Goal: Task Accomplishment & Management: Use online tool/utility

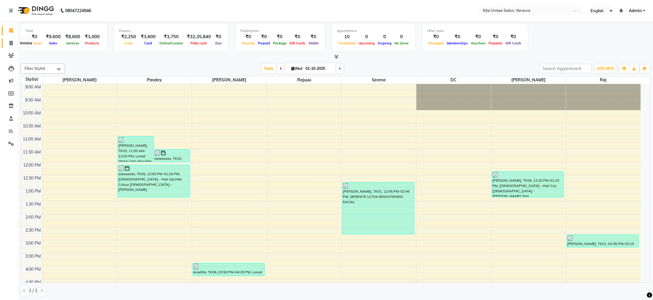
click at [12, 43] on icon at bounding box center [10, 43] width 3 height 4
select select "6093"
select select "service"
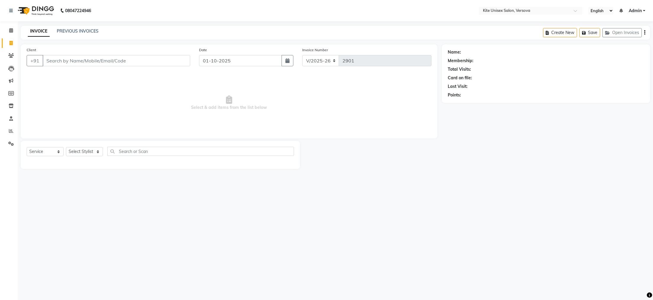
click at [53, 59] on input "Client" at bounding box center [117, 60] width 148 height 11
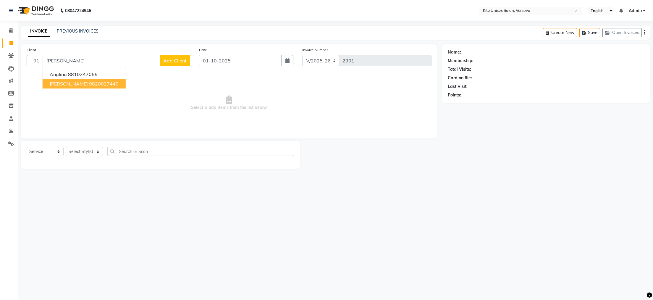
click at [55, 84] on span "[PERSON_NAME]" at bounding box center [69, 84] width 38 height 6
type input "9820027440"
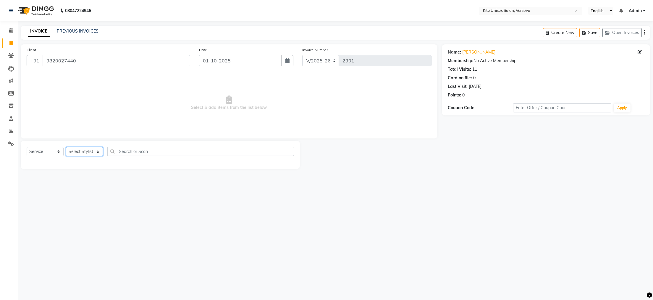
click at [97, 150] on select "Select Stylist [PERSON_NAME] DC [PERSON_NAME] [PERSON_NAME] Rajuuu [PERSON_NAME]" at bounding box center [84, 151] width 37 height 9
select select "50469"
click at [66, 147] on select "Select Stylist [PERSON_NAME] DC [PERSON_NAME] [PERSON_NAME] Rajuuu [PERSON_NAME]" at bounding box center [84, 151] width 37 height 9
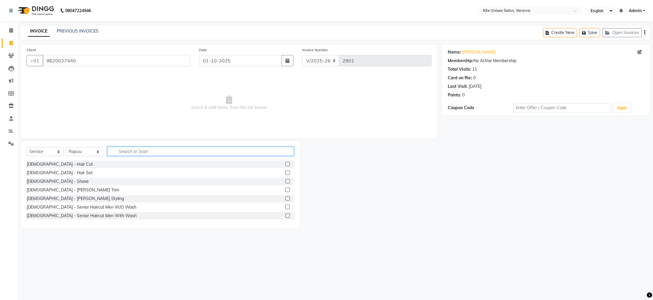
click at [124, 152] on input "text" at bounding box center [200, 151] width 187 height 9
click at [122, 146] on div "Select Service Product Membership Package Voucher Prepaid Gift Card Select Styl…" at bounding box center [160, 184] width 279 height 87
click at [128, 152] on input "text" at bounding box center [200, 151] width 187 height 9
click at [133, 151] on input "glo" at bounding box center [196, 151] width 178 height 9
type input "g"
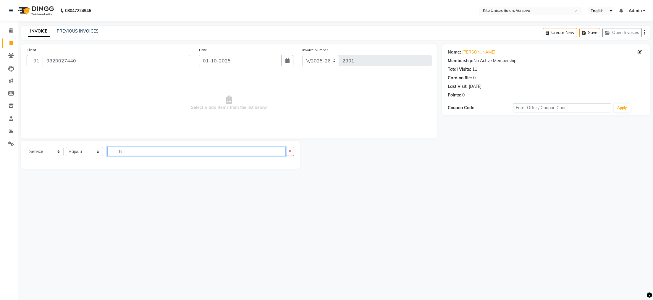
type input "h"
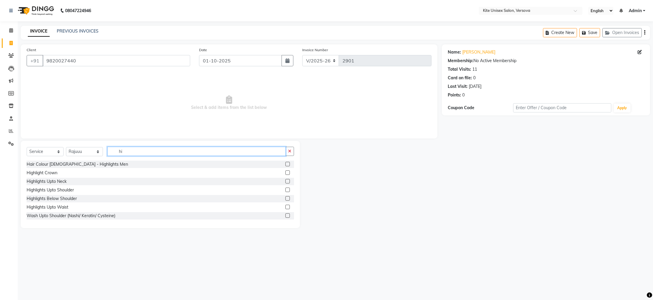
type input "hi"
click at [286, 198] on label at bounding box center [288, 198] width 4 height 4
click at [286, 198] on input "checkbox" at bounding box center [288, 199] width 4 height 4
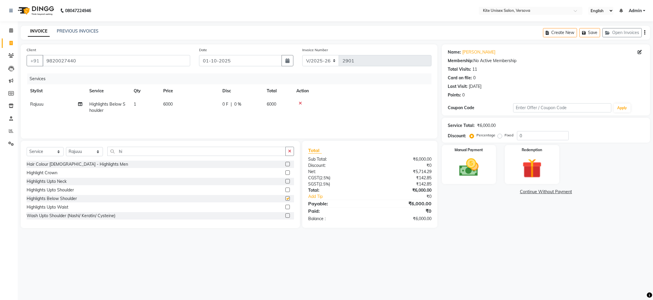
checkbox input "false"
click at [277, 102] on td "6000" at bounding box center [278, 108] width 30 height 20
select select "50469"
click at [240, 105] on input "6000" at bounding box center [217, 105] width 52 height 9
type input "6"
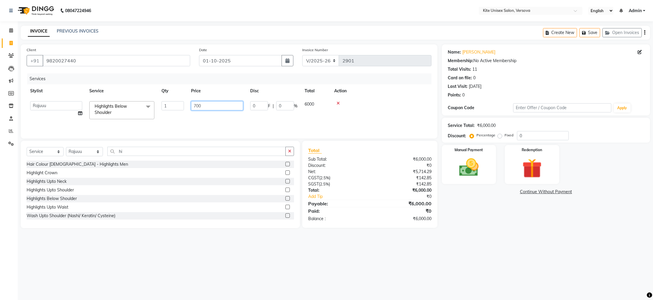
type input "7000"
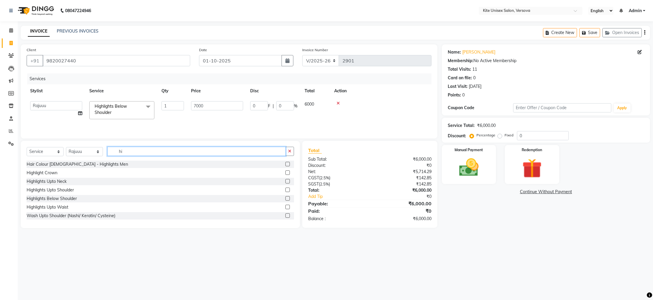
click at [133, 157] on div "Select Service Product Membership Package Voucher Prepaid Gift Card Select Styl…" at bounding box center [160, 154] width 267 height 14
type input "h"
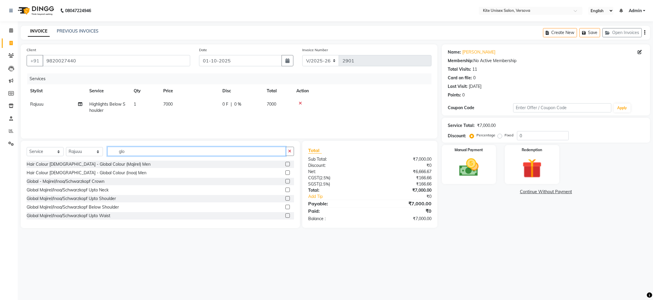
type input "glo"
click at [286, 198] on label at bounding box center [288, 198] width 4 height 4
click at [286, 198] on input "checkbox" at bounding box center [288, 199] width 4 height 4
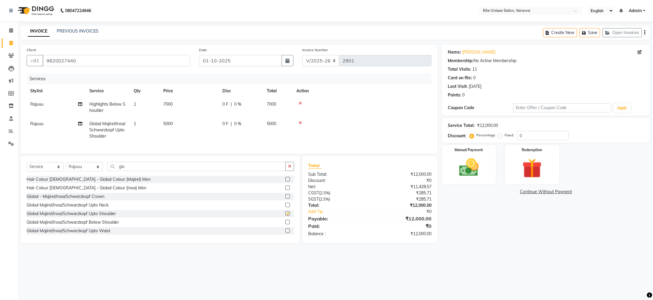
checkbox input "false"
click at [468, 173] on img at bounding box center [468, 167] width 33 height 23
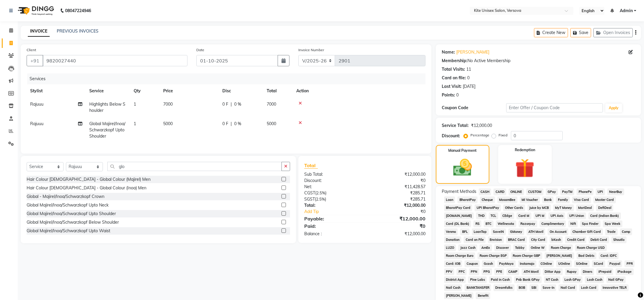
click at [554, 192] on span "GPay" at bounding box center [552, 191] width 12 height 7
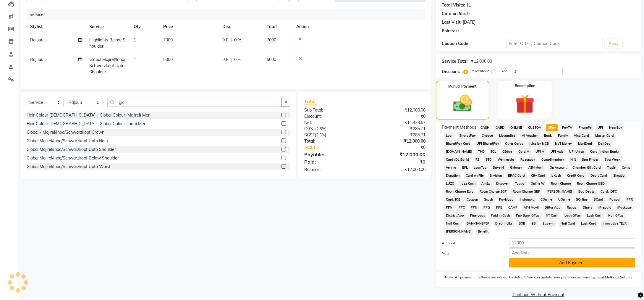
click at [536, 258] on button "Add Payment" at bounding box center [573, 262] width 126 height 9
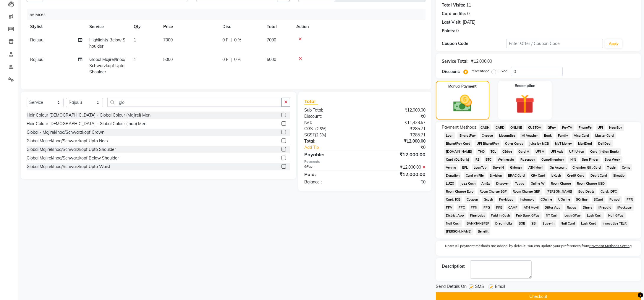
click at [520, 292] on button "Checkout" at bounding box center [538, 296] width 205 height 9
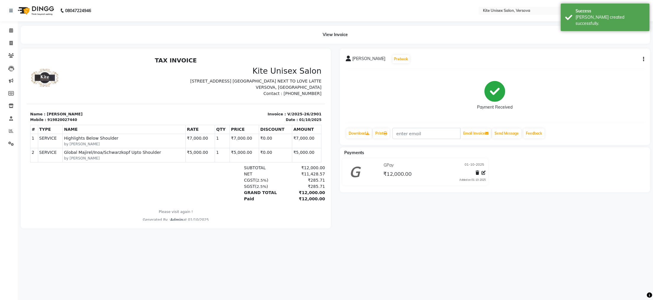
select select "service"
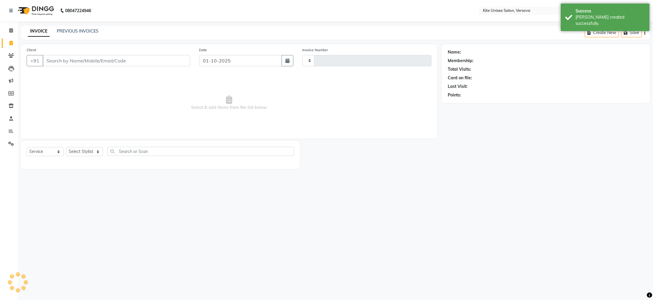
type input "2902"
select select "6093"
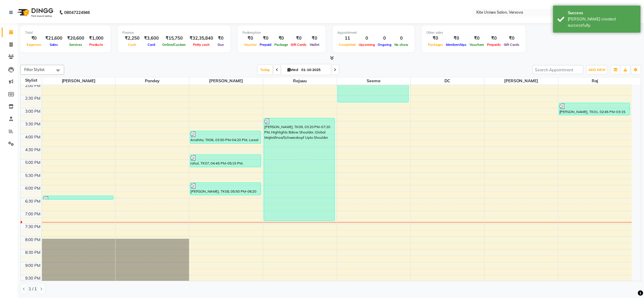
scroll to position [109, 0]
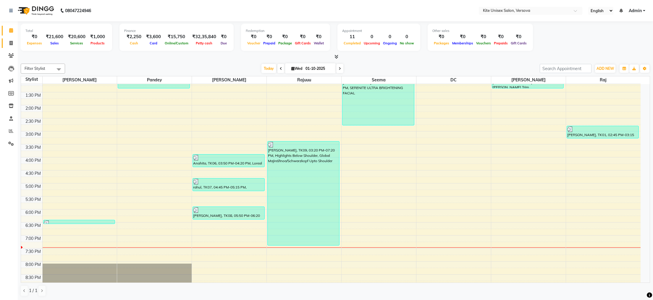
click at [12, 41] on icon at bounding box center [10, 43] width 3 height 4
select select "6093"
select select "service"
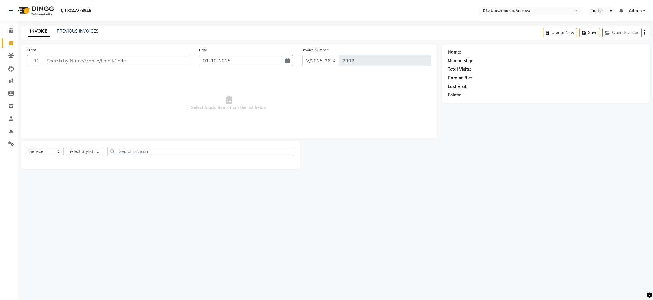
click at [58, 64] on input "Client" at bounding box center [117, 60] width 148 height 11
click at [65, 74] on span "pradeep" at bounding box center [59, 74] width 19 height 6
click at [96, 152] on select "Select Stylist [PERSON_NAME] DC [PERSON_NAME] [PERSON_NAME] Rajuuu [PERSON_NAME]" at bounding box center [84, 151] width 37 height 9
click at [88, 61] on input "7678050661" at bounding box center [117, 60] width 148 height 11
type input "7"
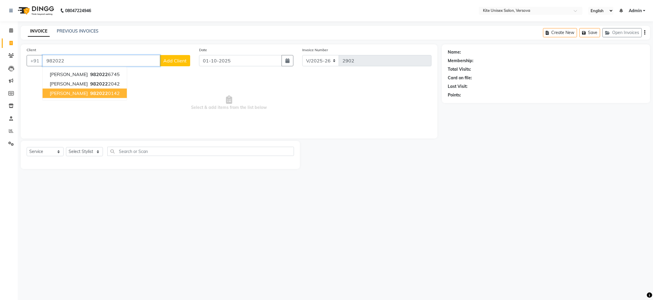
click at [90, 94] on span "982022" at bounding box center [99, 93] width 18 height 6
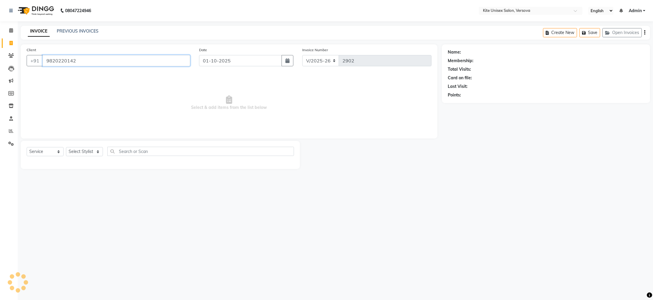
type input "9820220142"
click at [97, 152] on select "Select Stylist [PERSON_NAME] DC [PERSON_NAME] [PERSON_NAME] Rajuuu [PERSON_NAME]" at bounding box center [84, 151] width 37 height 9
select select "88898"
click at [66, 147] on select "Select Stylist [PERSON_NAME] DC [PERSON_NAME] [PERSON_NAME] Rajuuu [PERSON_NAME]" at bounding box center [84, 151] width 37 height 9
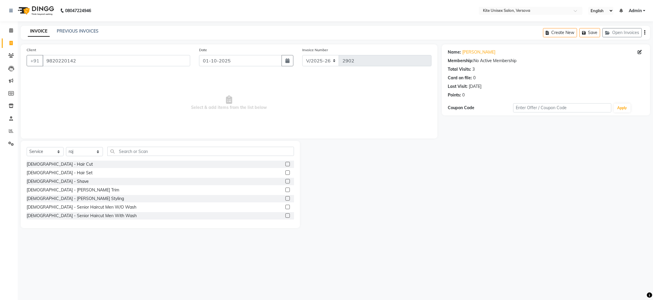
click at [286, 165] on label at bounding box center [288, 164] width 4 height 4
click at [286, 165] on input "checkbox" at bounding box center [288, 164] width 4 height 4
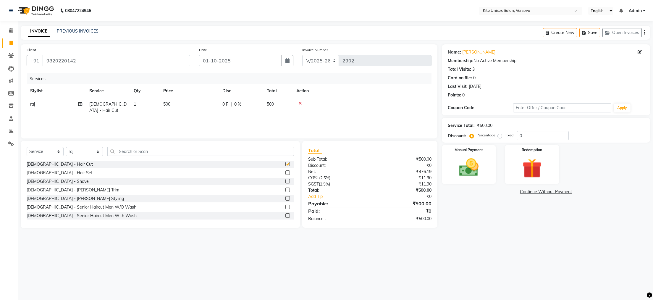
checkbox input "false"
click at [471, 173] on img at bounding box center [468, 167] width 33 height 23
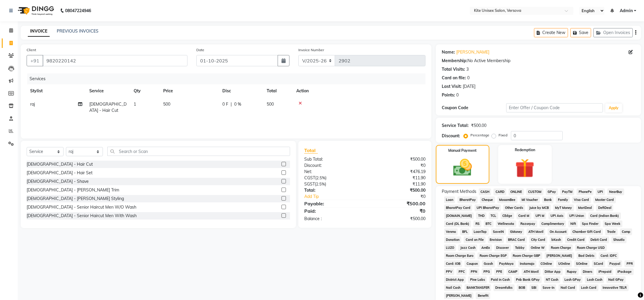
click at [552, 191] on span "GPay" at bounding box center [552, 191] width 12 height 7
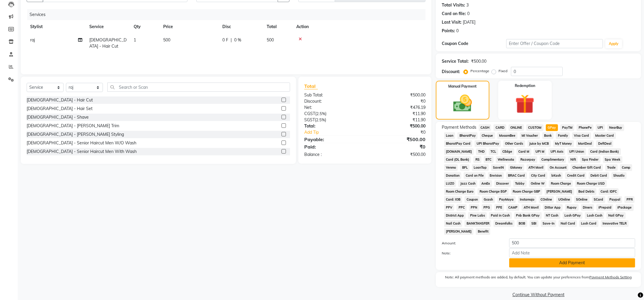
click at [539, 258] on button "Add Payment" at bounding box center [573, 262] width 126 height 9
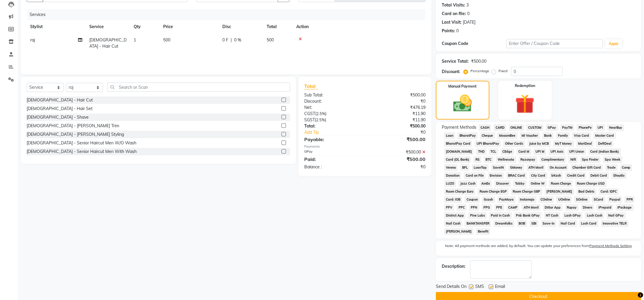
click at [510, 292] on button "Checkout" at bounding box center [538, 296] width 205 height 9
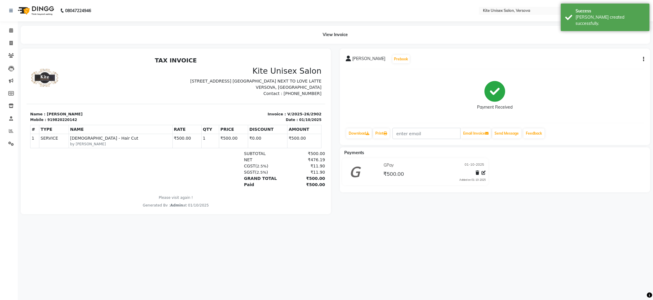
select select "6093"
select select "service"
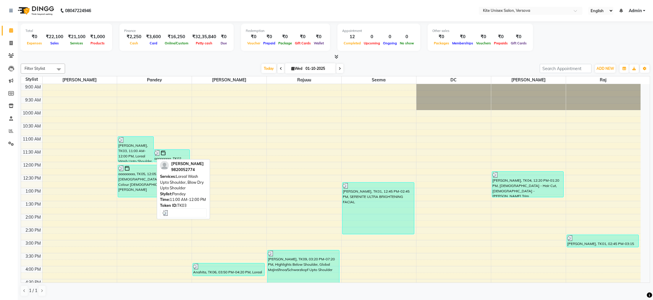
click at [128, 154] on div "[PERSON_NAME], TK03, 11:00 AM-12:00 PM, Loreal Wash Upto Shoulder, Blow Dry Upt…" at bounding box center [136, 149] width 36 height 25
select select "3"
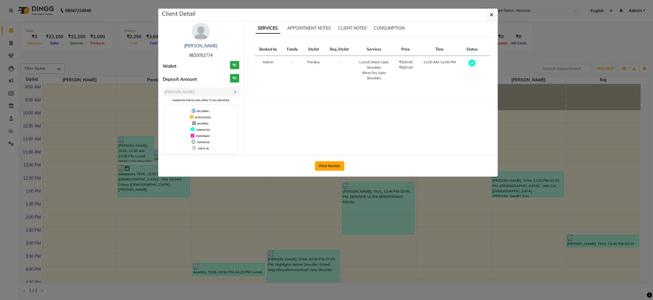
click at [333, 168] on button "View Invoice" at bounding box center [329, 165] width 29 height 9
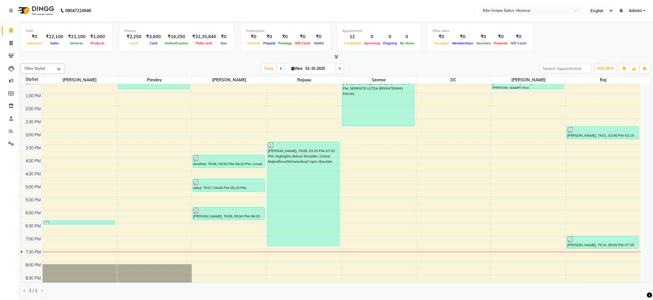
scroll to position [50, 0]
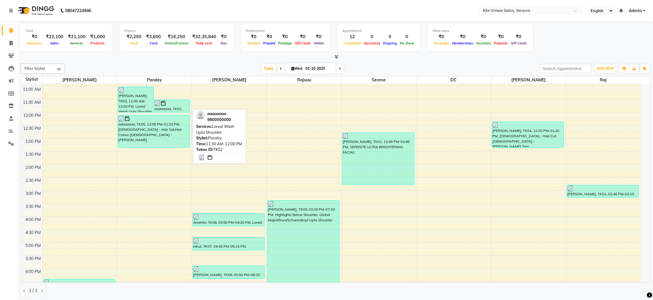
click at [171, 108] on div "aaaaaaaa, TK02, 11:30 AM-12:00 PM, Loreal Wash Upto Shoulder" at bounding box center [172, 106] width 36 height 12
select select "3"
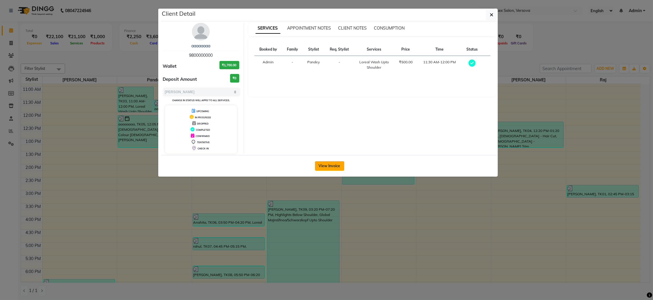
click at [326, 164] on button "View Invoice" at bounding box center [329, 165] width 29 height 9
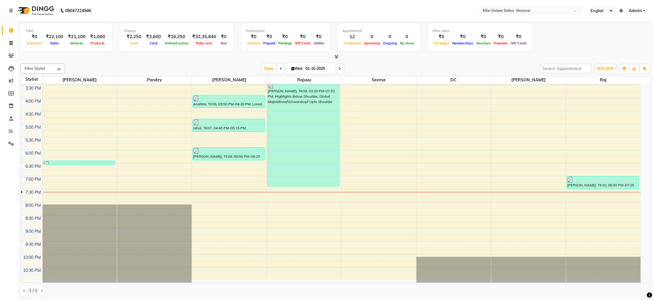
scroll to position [50, 0]
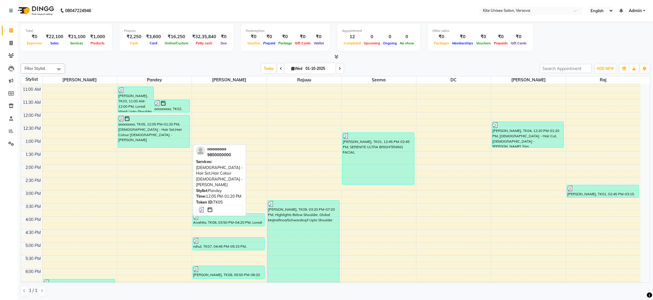
click at [153, 130] on div "aaaaaaaa, TK05, 12:05 PM-01:20 PM, [DEMOGRAPHIC_DATA] - Hair Set,Hair Colour [D…" at bounding box center [154, 131] width 72 height 32
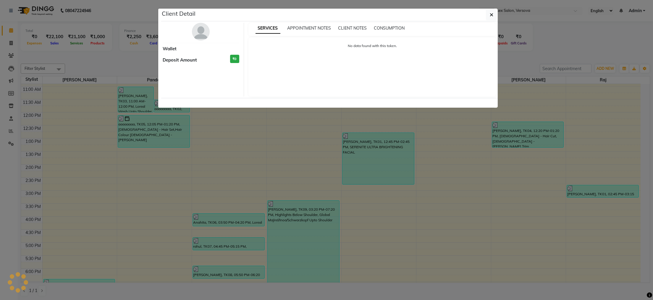
select select "3"
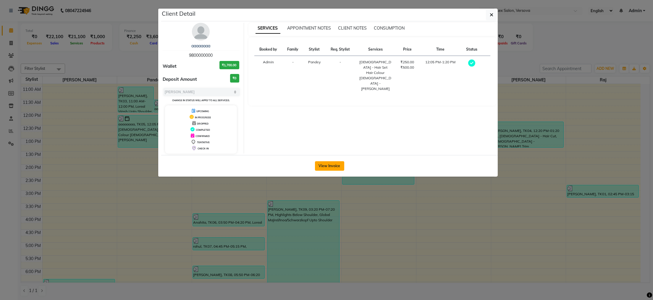
click at [326, 167] on button "View Invoice" at bounding box center [329, 165] width 29 height 9
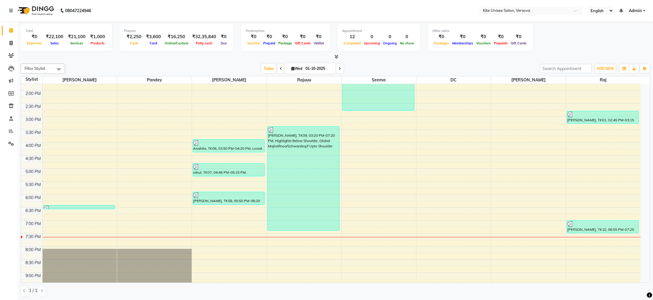
scroll to position [168, 0]
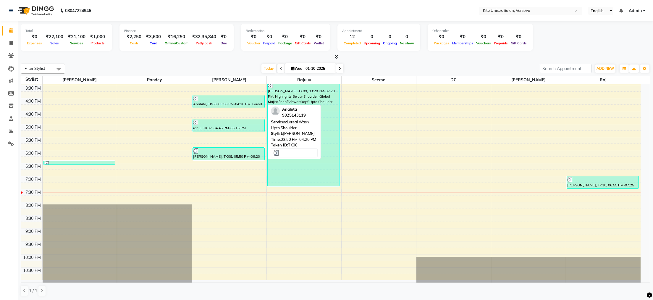
click at [234, 105] on div "Anahita, TK06, 03:50 PM-04:20 PM, Loreal Wash Upto Shoulder" at bounding box center [229, 101] width 72 height 12
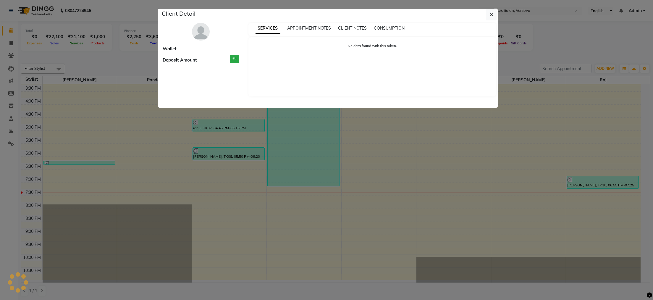
select select "3"
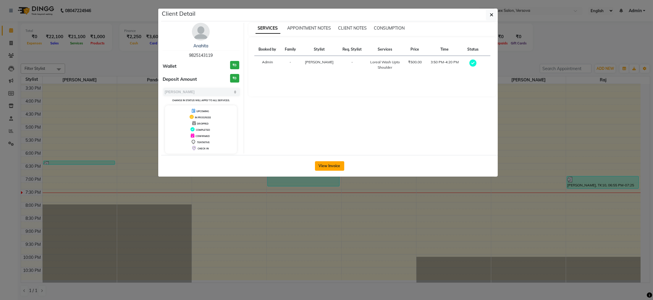
click at [324, 166] on button "View Invoice" at bounding box center [329, 165] width 29 height 9
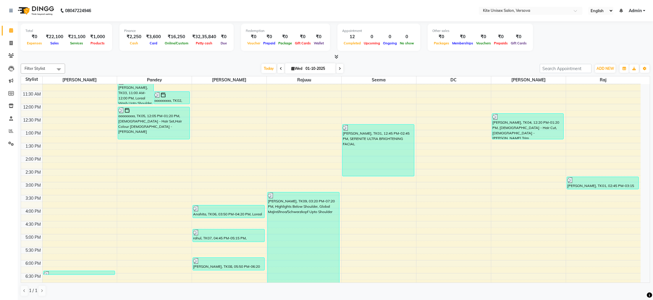
scroll to position [168, 0]
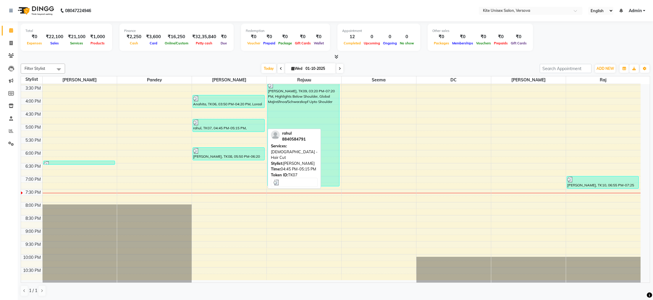
click at [206, 129] on div "rahul, TK07, 04:45 PM-05:15 PM, [DEMOGRAPHIC_DATA] - Hair Cut" at bounding box center [229, 125] width 72 height 12
select select "3"
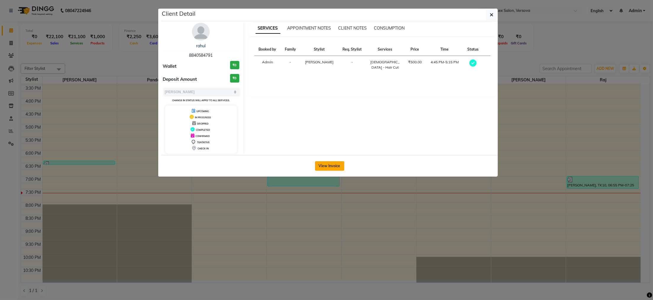
click at [320, 165] on button "View Invoice" at bounding box center [329, 165] width 29 height 9
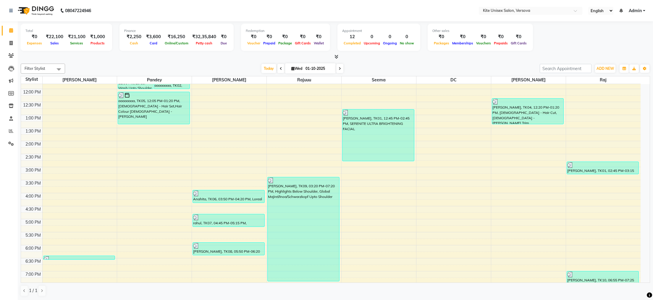
scroll to position [168, 0]
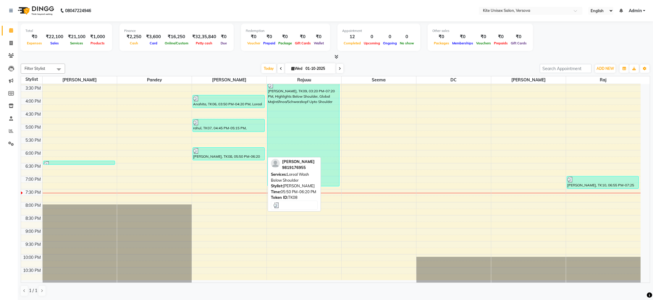
click at [215, 152] on div at bounding box center [228, 151] width 71 height 6
select select "3"
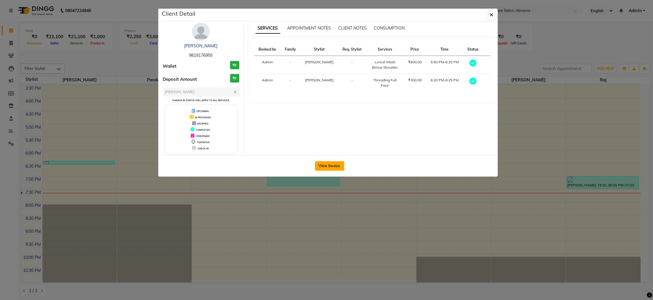
click at [330, 166] on button "View Invoice" at bounding box center [329, 165] width 29 height 9
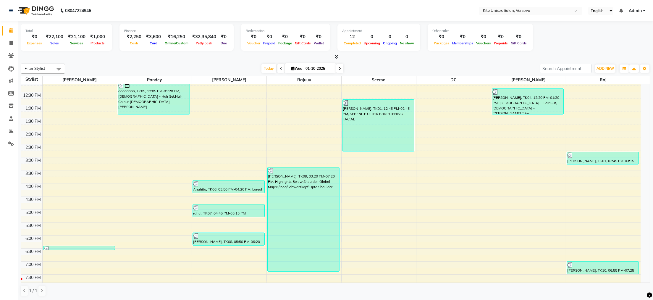
scroll to position [59, 0]
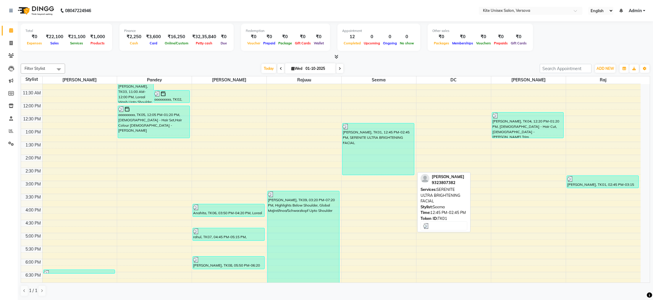
click at [357, 143] on div "[PERSON_NAME], TK01, 12:45 PM-02:45 PM, SERENITE ULTRA BRIGHTENING FACIAL" at bounding box center [379, 148] width 72 height 51
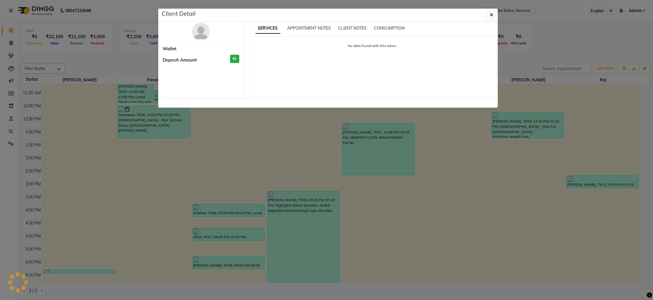
select select "3"
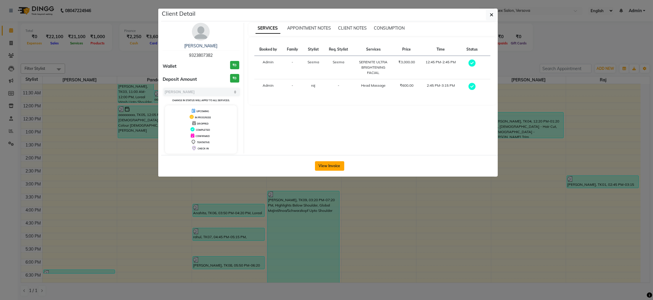
click at [323, 164] on button "View Invoice" at bounding box center [329, 165] width 29 height 9
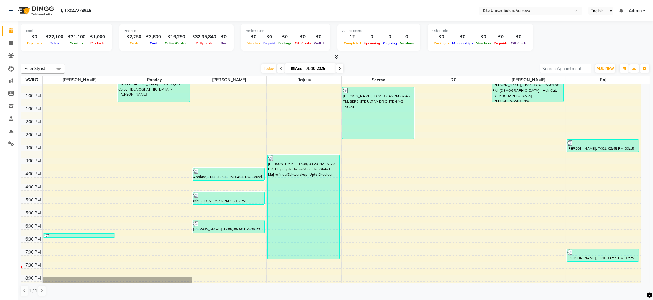
scroll to position [118, 0]
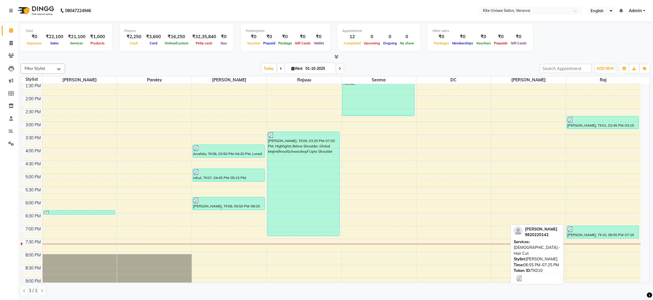
click at [604, 233] on div "[PERSON_NAME], TK10, 06:55 PM-07:25 PM, [DEMOGRAPHIC_DATA] - Hair Cut" at bounding box center [603, 232] width 72 height 12
select select "3"
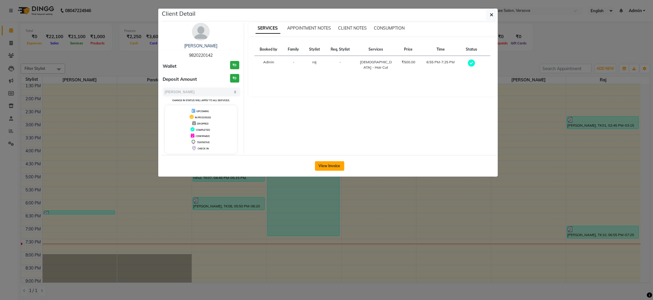
click at [326, 166] on button "View Invoice" at bounding box center [329, 165] width 29 height 9
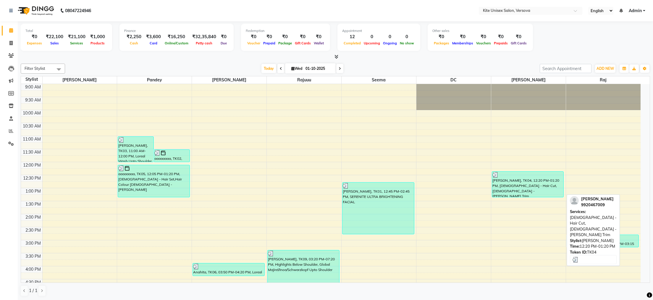
click at [511, 186] on div "[PERSON_NAME], TK04, 12:20 PM-01:20 PM, [DEMOGRAPHIC_DATA] - Hair Cut, [DEMOGRA…" at bounding box center [528, 184] width 72 height 25
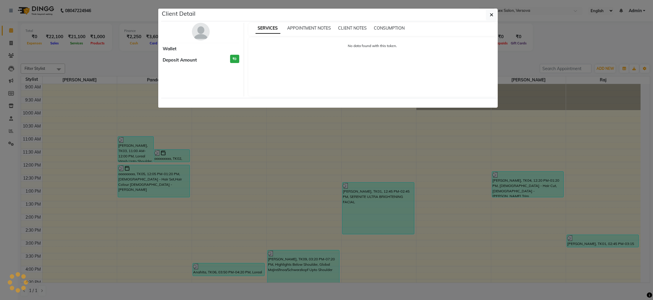
select select "3"
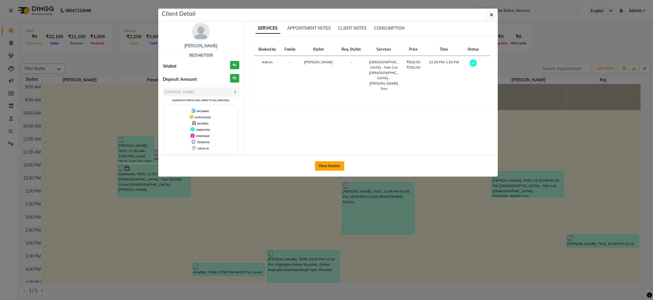
click at [334, 167] on button "View Invoice" at bounding box center [329, 165] width 29 height 9
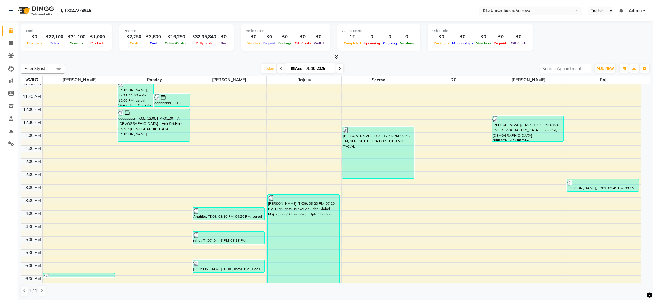
scroll to position [39, 0]
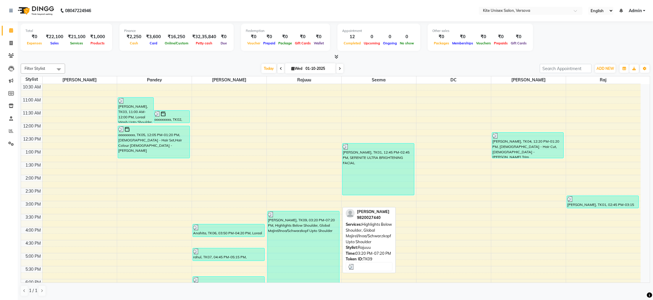
click at [295, 221] on div "[PERSON_NAME], TK09, 03:20 PM-07:20 PM, Highlights Below Shoulder, Global Majir…" at bounding box center [304, 263] width 72 height 104
select select "3"
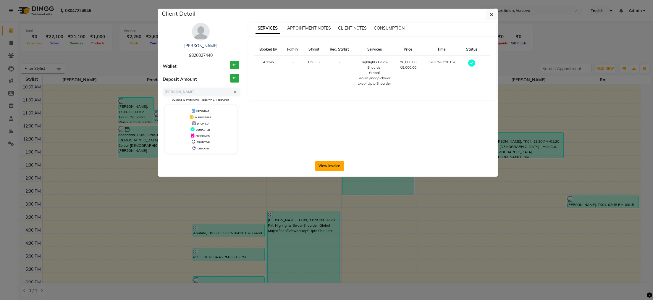
click at [327, 166] on button "View Invoice" at bounding box center [329, 165] width 29 height 9
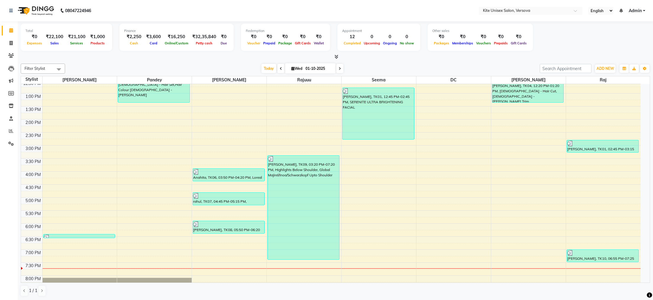
scroll to position [118, 0]
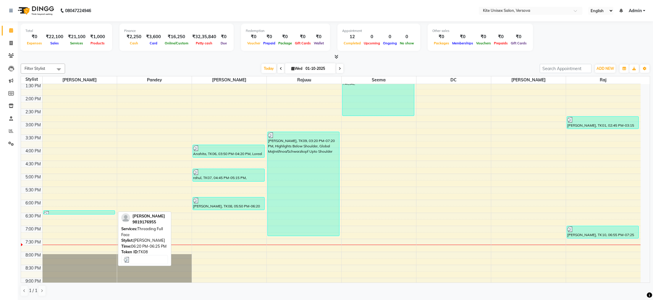
click at [96, 213] on div at bounding box center [79, 214] width 71 height 6
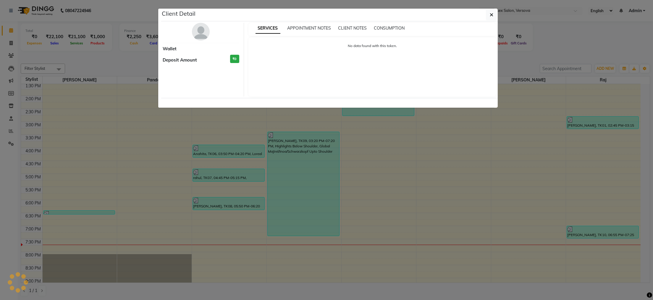
select select "3"
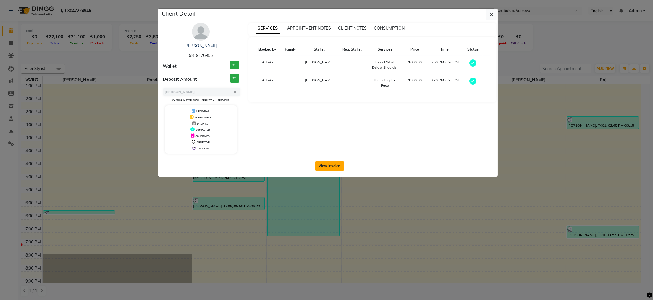
click at [325, 167] on button "View Invoice" at bounding box center [329, 165] width 29 height 9
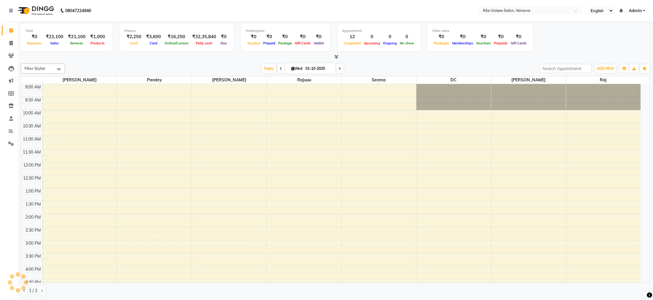
scroll to position [157, 0]
